Goal: Check status: Check status

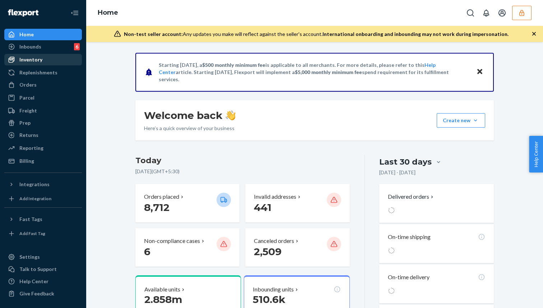
click at [57, 61] on div "Inventory" at bounding box center [43, 60] width 76 height 10
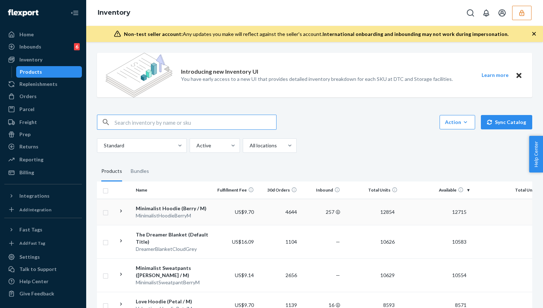
click at [180, 221] on td "Minimalist Hoodie ([PERSON_NAME] / M) MinimalistHoodieBerryM" at bounding box center [173, 212] width 81 height 26
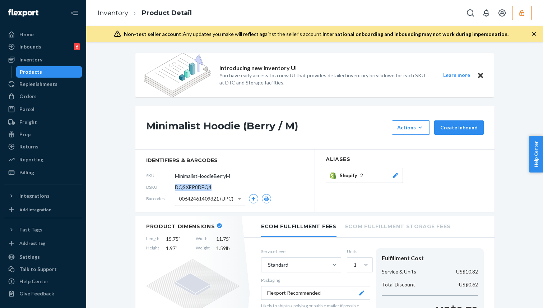
drag, startPoint x: 216, startPoint y: 187, endPoint x: 167, endPoint y: 187, distance: 49.6
click at [167, 187] on div "DSKU DQSXEP8DEQ4" at bounding box center [225, 186] width 158 height 11
copy div "DQSXEP8DEQ4"
click at [524, 15] on icon "button" at bounding box center [522, 12] width 7 height 7
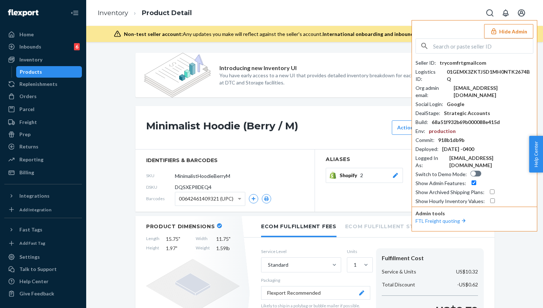
click at [451, 44] on input "text" at bounding box center [483, 46] width 100 height 14
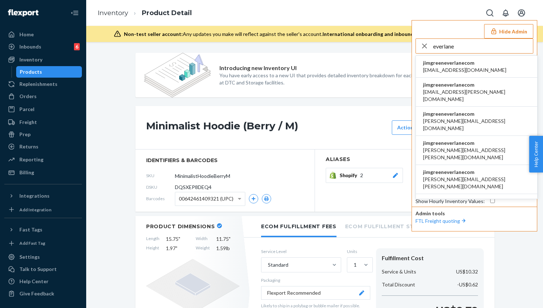
type input "everlane"
click at [464, 69] on span "[EMAIL_ADDRESS][DOMAIN_NAME]" at bounding box center [464, 69] width 83 height 7
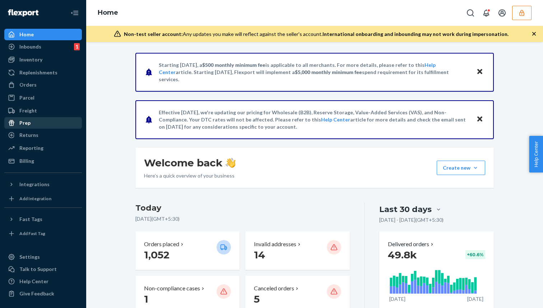
click at [38, 127] on div "Prep" at bounding box center [43, 123] width 76 height 10
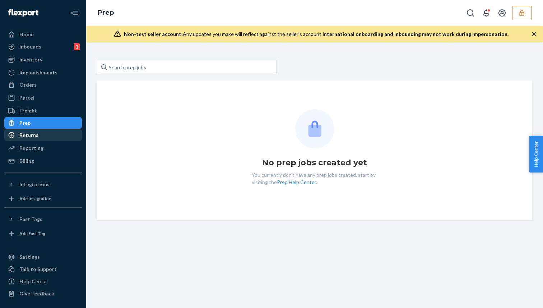
click at [33, 135] on div "Returns" at bounding box center [28, 135] width 19 height 7
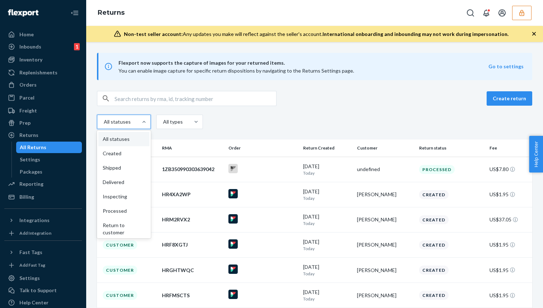
click at [132, 121] on div "All statuses" at bounding box center [117, 121] width 40 height 13
click at [95, 122] on input "option All statuses focused, 1 of 9. 9 results available. Use Up and Down to ch…" at bounding box center [95, 122] width 0 height 0
click at [120, 209] on div "Processed" at bounding box center [123, 211] width 51 height 14
click at [95, 122] on input "option Processed focused, 6 of 9. 9 results available. Use Up and Down to choos…" at bounding box center [95, 122] width 0 height 0
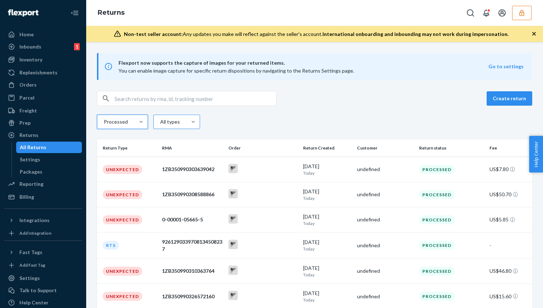
click at [169, 121] on div "All types" at bounding box center [169, 121] width 19 height 7
click at [144, 122] on input "All types" at bounding box center [144, 122] width 0 height 0
click at [174, 166] on div "Customer" at bounding box center [177, 168] width 44 height 14
click at [144, 122] on input "option Unexpected focused, 2 of 5. 5 results available. Use Up and Down to choo…" at bounding box center [144, 122] width 0 height 0
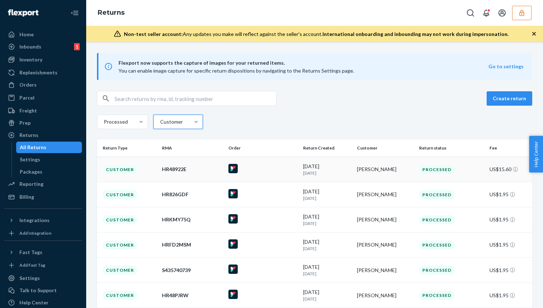
click at [290, 171] on div at bounding box center [263, 169] width 69 height 11
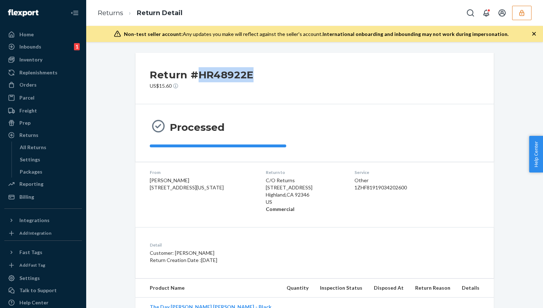
drag, startPoint x: 200, startPoint y: 71, endPoint x: 271, endPoint y: 73, distance: 70.8
click at [271, 73] on div "Return #HR48922E US$15.60" at bounding box center [314, 78] width 359 height 51
copy h2 "HR48922E"
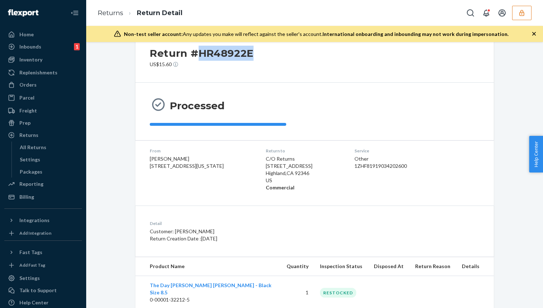
scroll to position [32, 0]
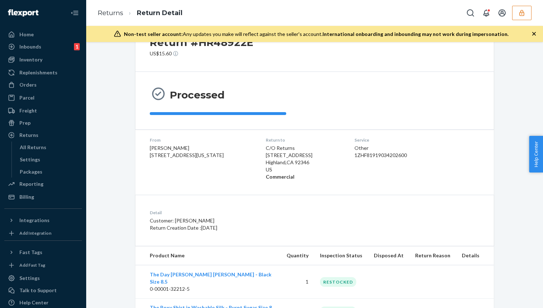
click at [384, 153] on div "1ZHF81919034202600" at bounding box center [396, 155] width 83 height 7
copy div "1ZHF81919034202600"
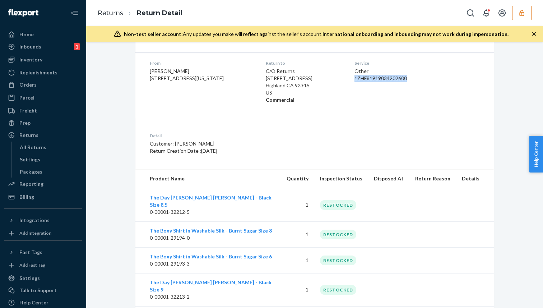
scroll to position [188, 0]
